Goal: Find contact information: Find contact information

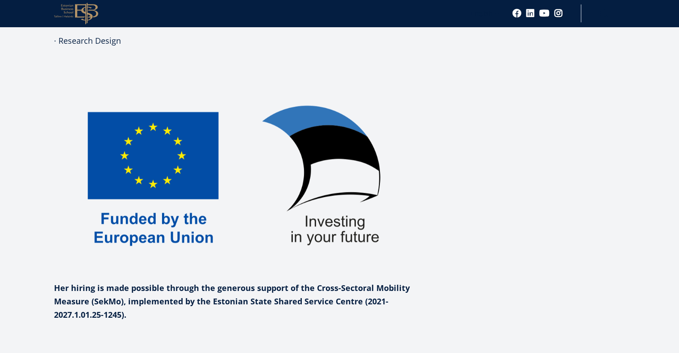
scroll to position [1112, 0]
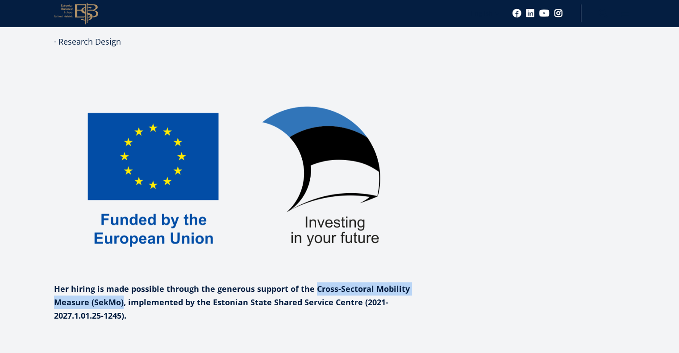
drag, startPoint x: 314, startPoint y: 260, endPoint x: 123, endPoint y: 275, distance: 191.5
click at [123, 283] on strong "Her hiring is made possible through the generous support of the Cross-Sectoral …" at bounding box center [232, 301] width 356 height 37
click at [289, 286] on p "Her hiring is made possible through the generous support of the Cross-Sectoral …" at bounding box center [241, 198] width 375 height 247
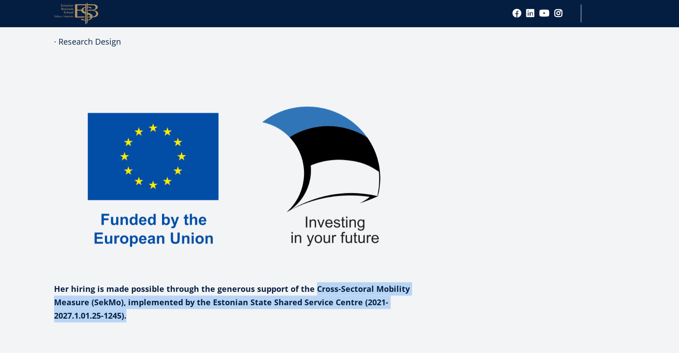
drag, startPoint x: 313, startPoint y: 260, endPoint x: 143, endPoint y: 286, distance: 172.0
click at [143, 286] on p "Her hiring is made possible through the generous support of the Cross-Sectoral …" at bounding box center [241, 198] width 375 height 247
copy p "Cross-Sectoral Mobility Measure (SekMo), implemented by the Estonian State Shar…"
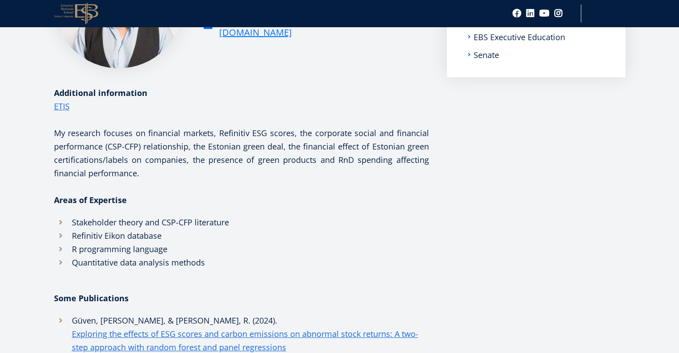
scroll to position [174, 0]
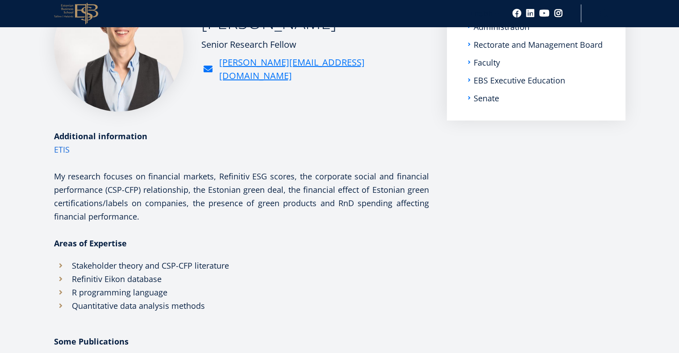
click at [57, 149] on link "ETIS" at bounding box center [62, 149] width 16 height 13
